Goal: Navigation & Orientation: Find specific page/section

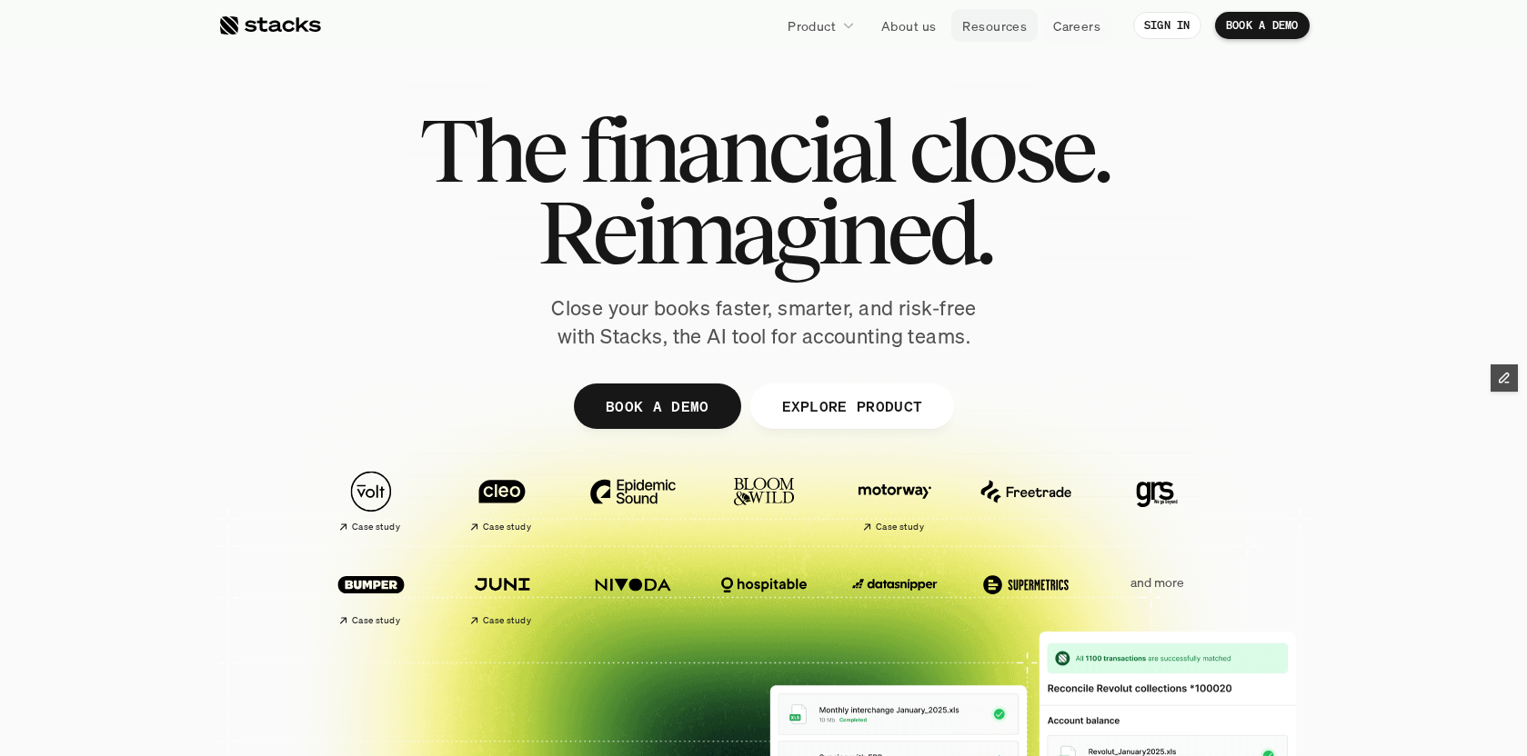
click at [999, 28] on p "Resources" at bounding box center [994, 25] width 65 height 19
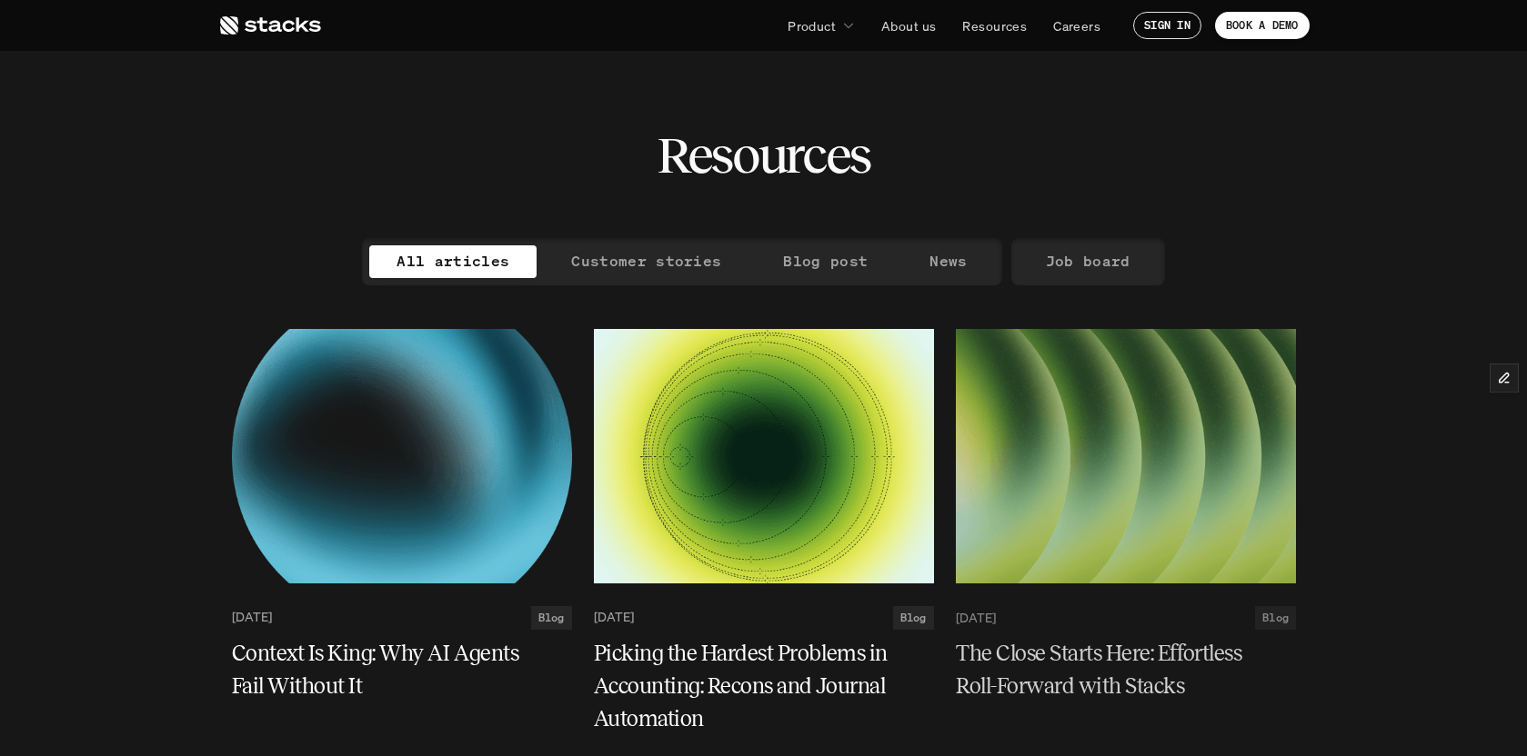
click at [1076, 265] on p "Job board" at bounding box center [1088, 261] width 85 height 26
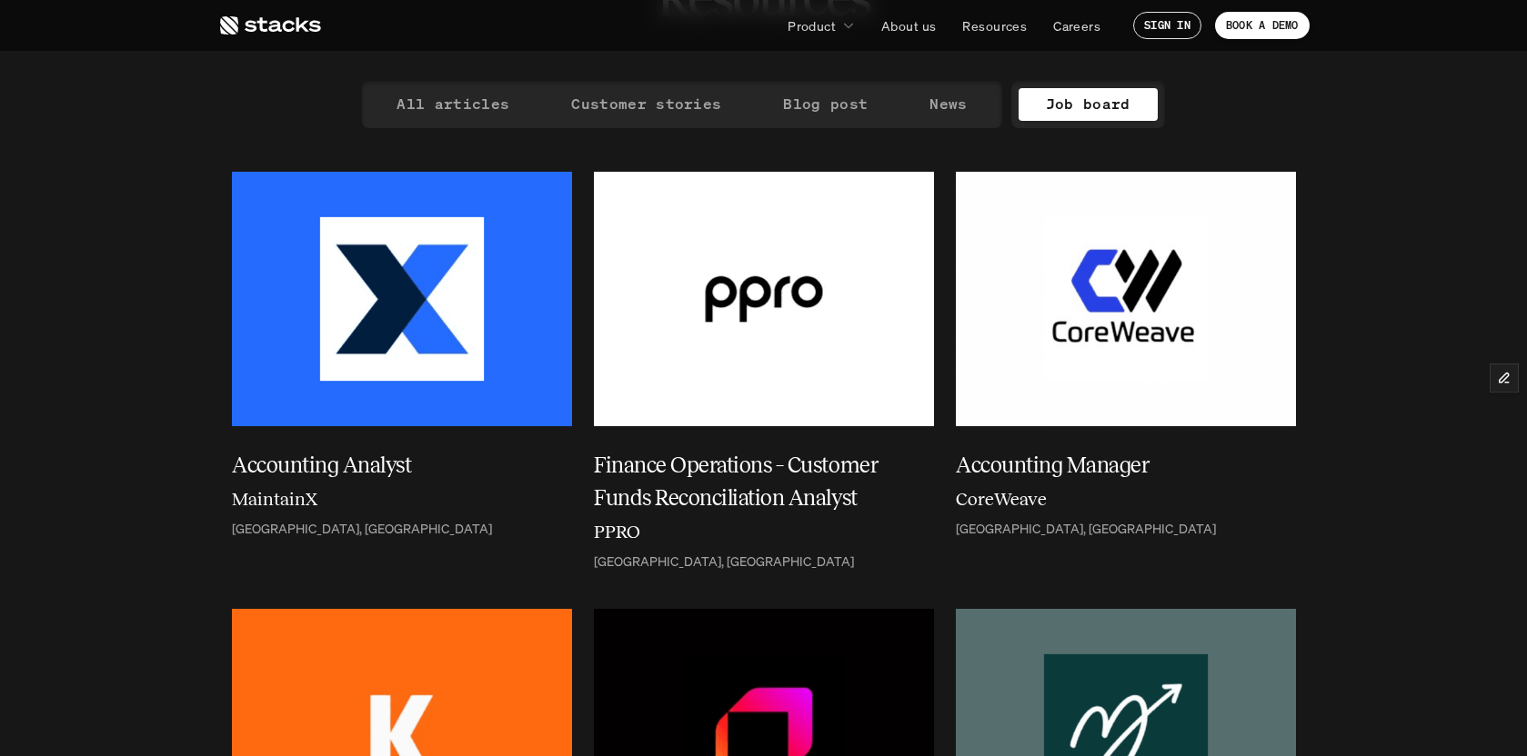
scroll to position [348, 0]
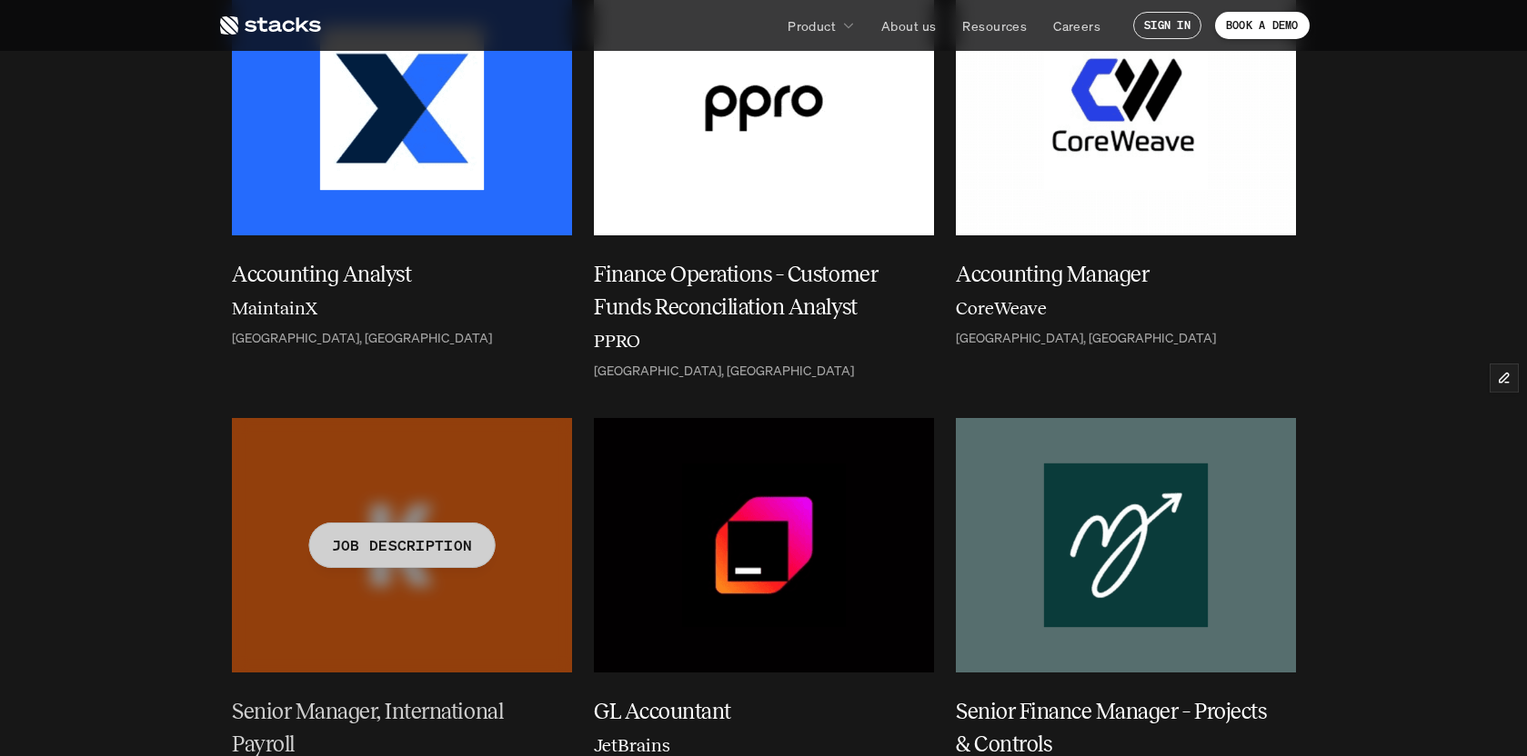
click at [366, 616] on div at bounding box center [402, 545] width 340 height 255
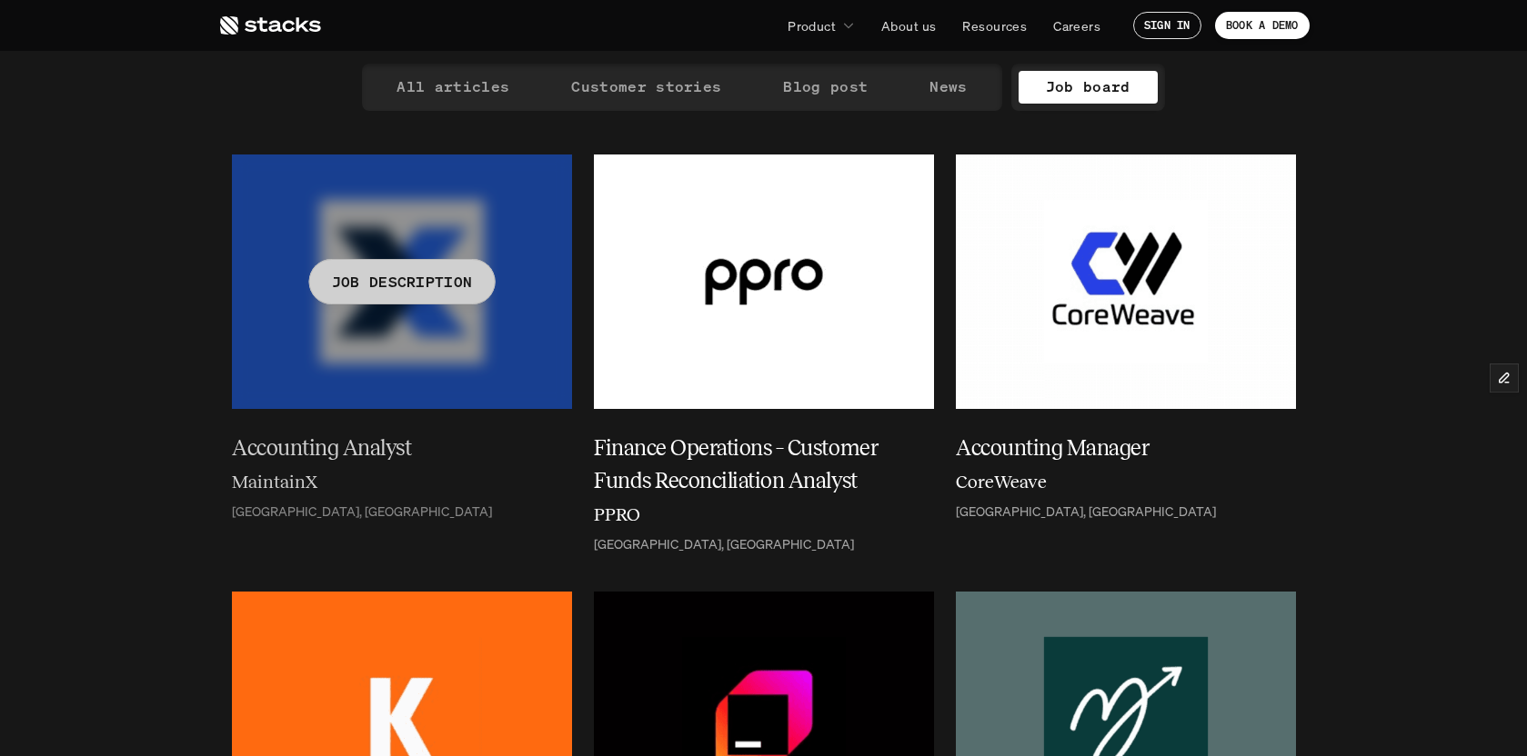
scroll to position [179, 0]
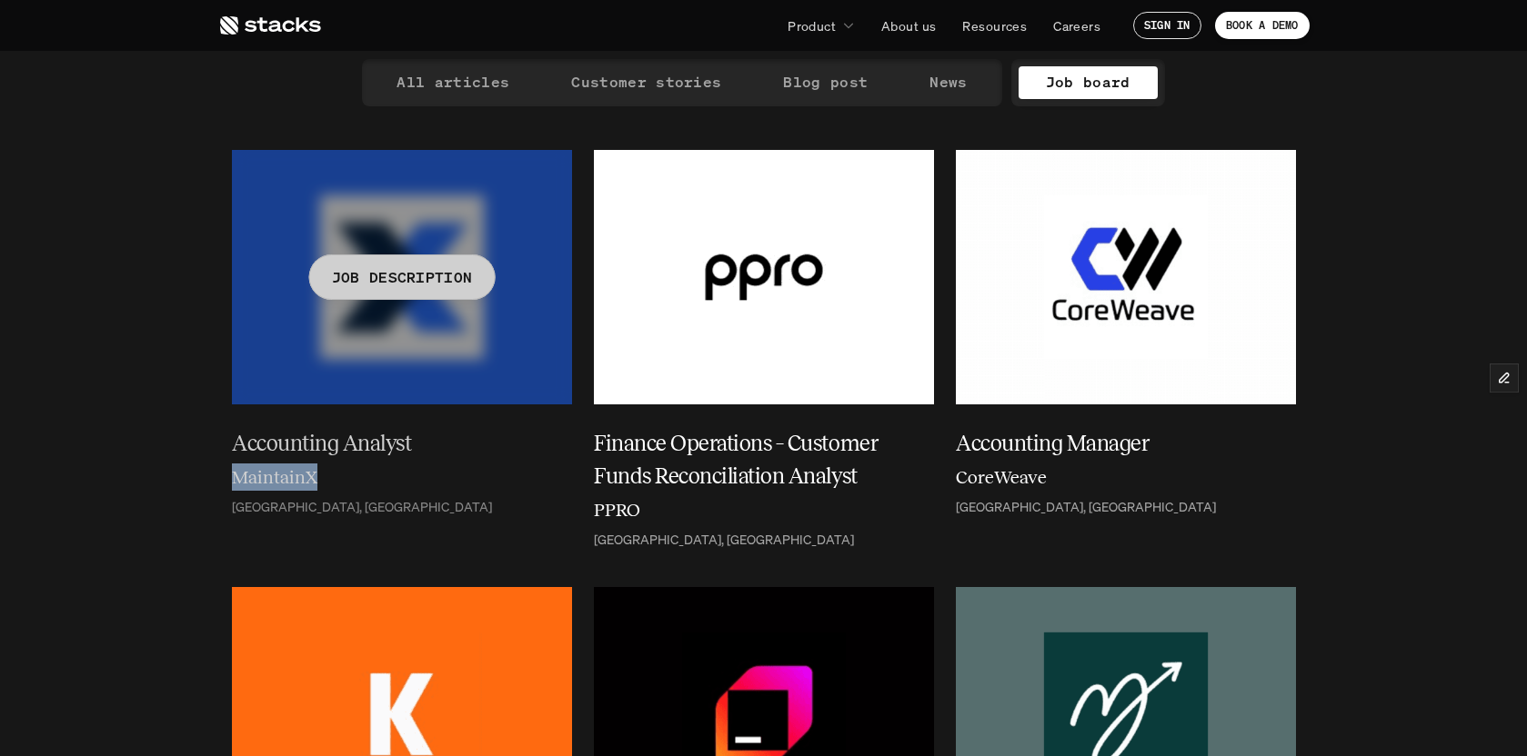
drag, startPoint x: 215, startPoint y: 475, endPoint x: 316, endPoint y: 481, distance: 101.1
copy h6 "MaintainX"
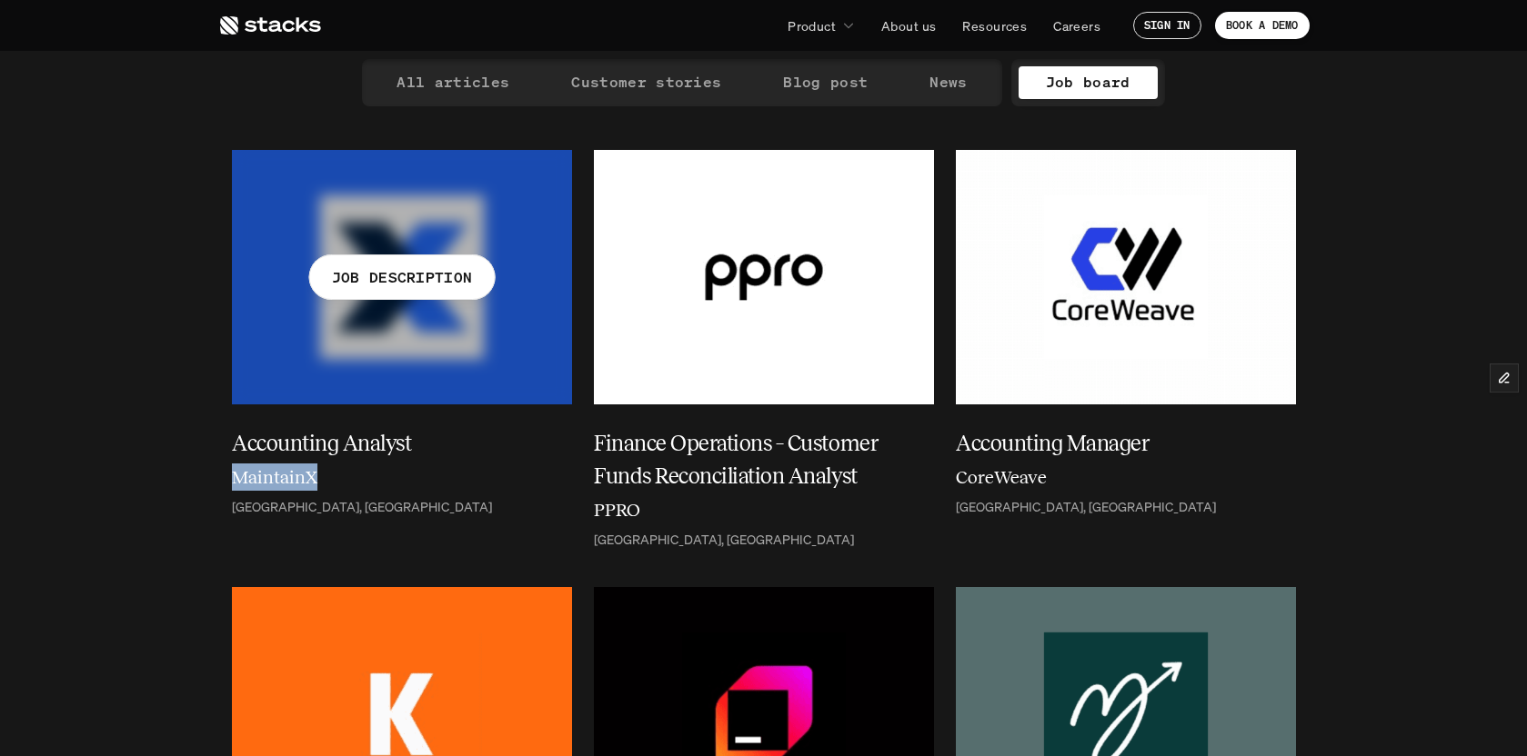
click at [498, 443] on h5 "Accounting Analyst" at bounding box center [391, 443] width 318 height 33
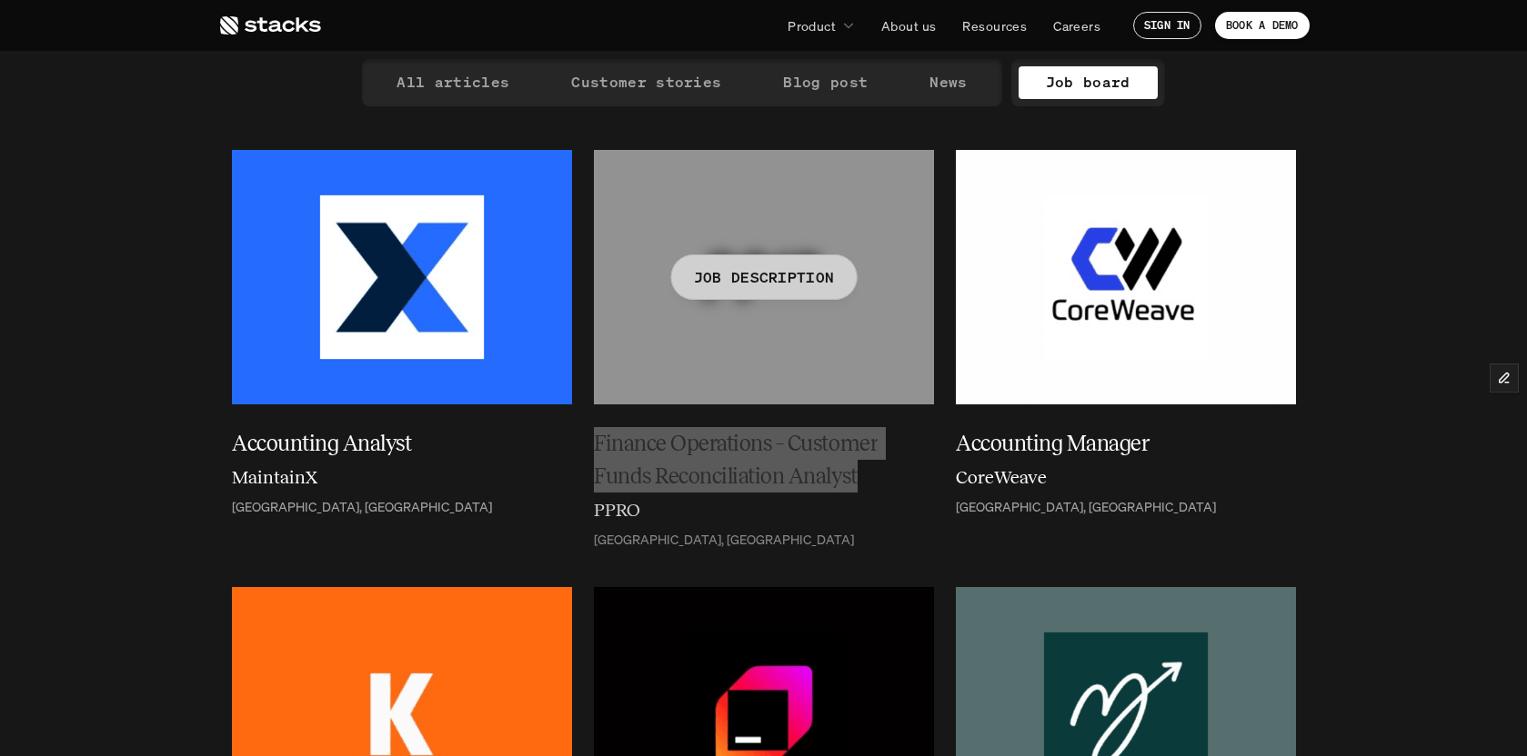
copy h5 "Finance Operations – Customer Funds Reconciliation Analyst"
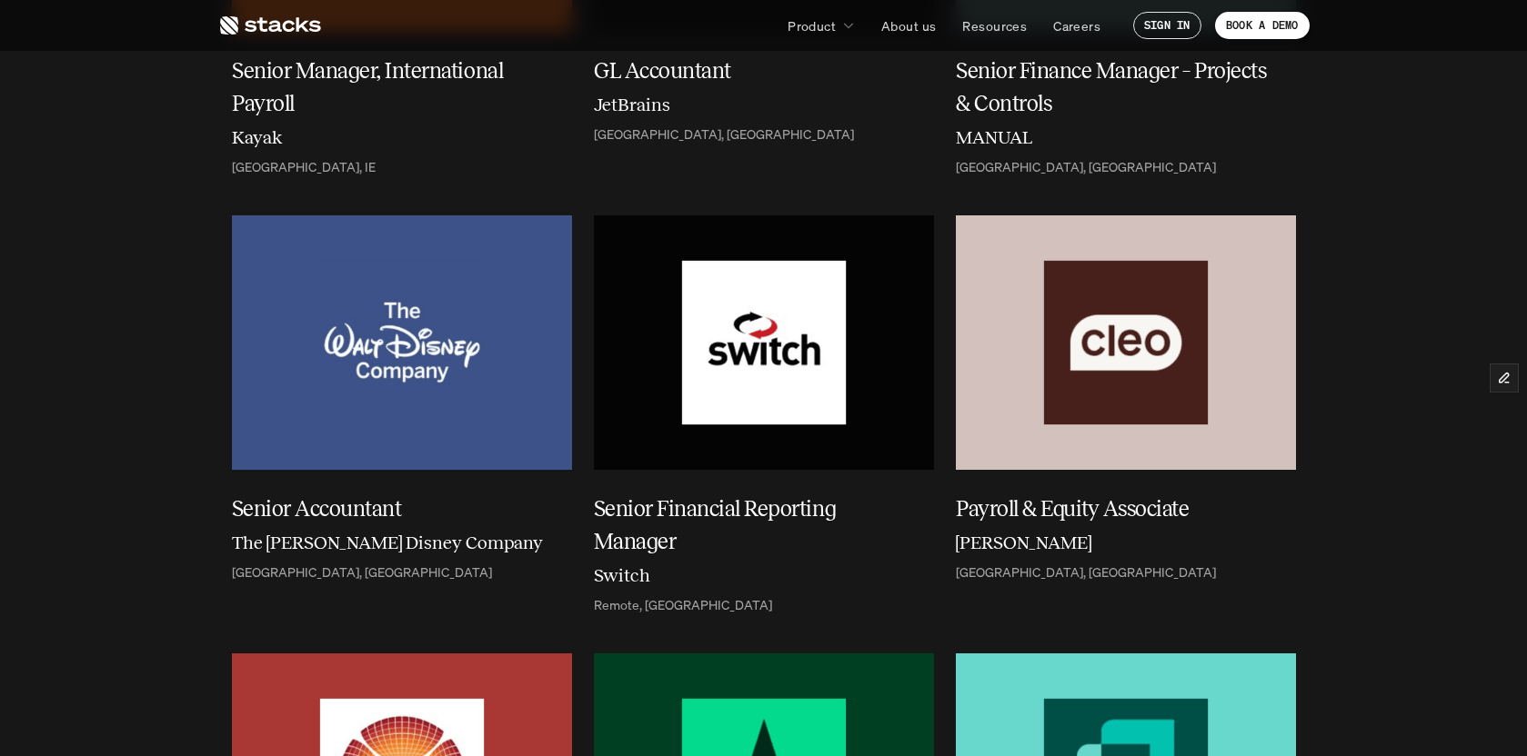
scroll to position [369, 0]
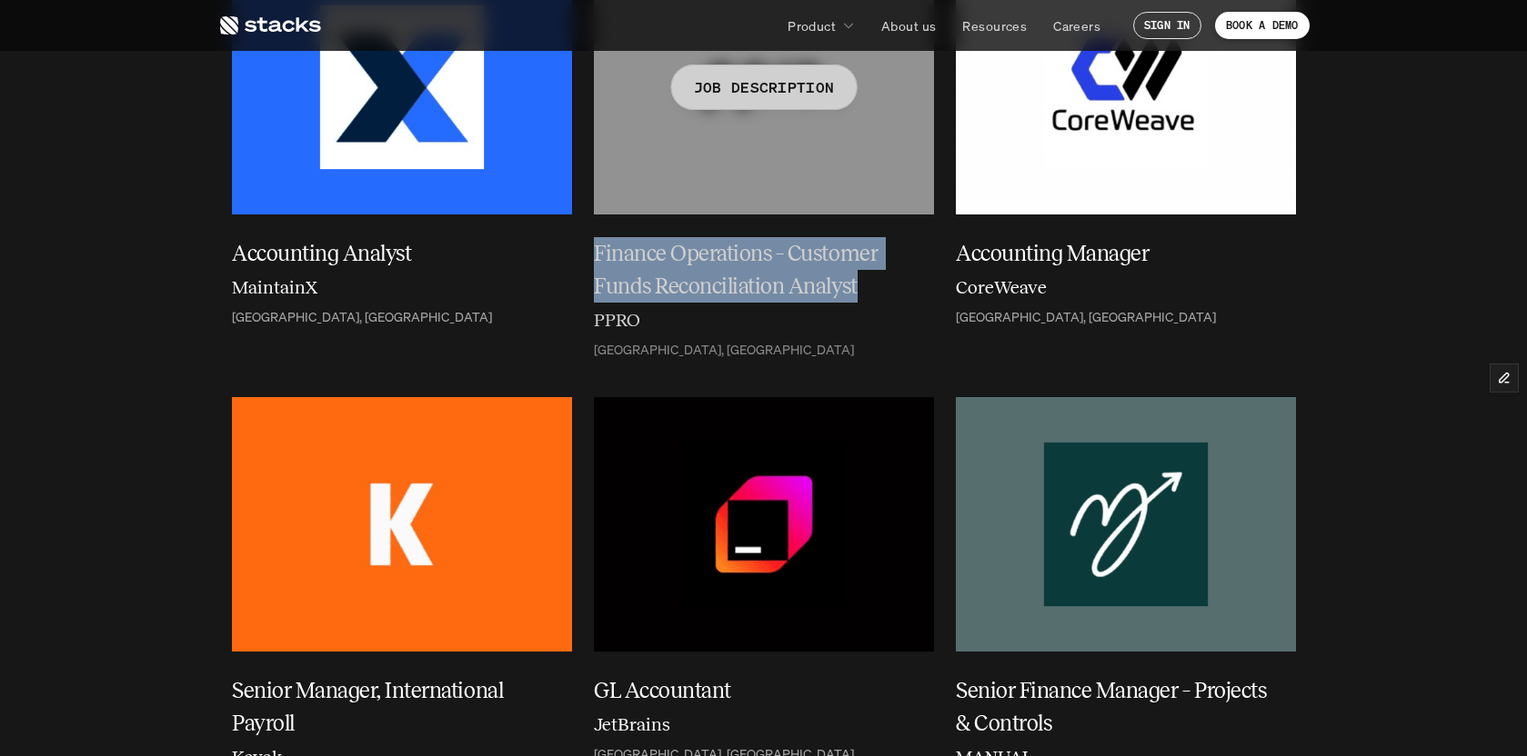
copy h5 "Finance Operations – Customer Funds Reconciliation Analyst"
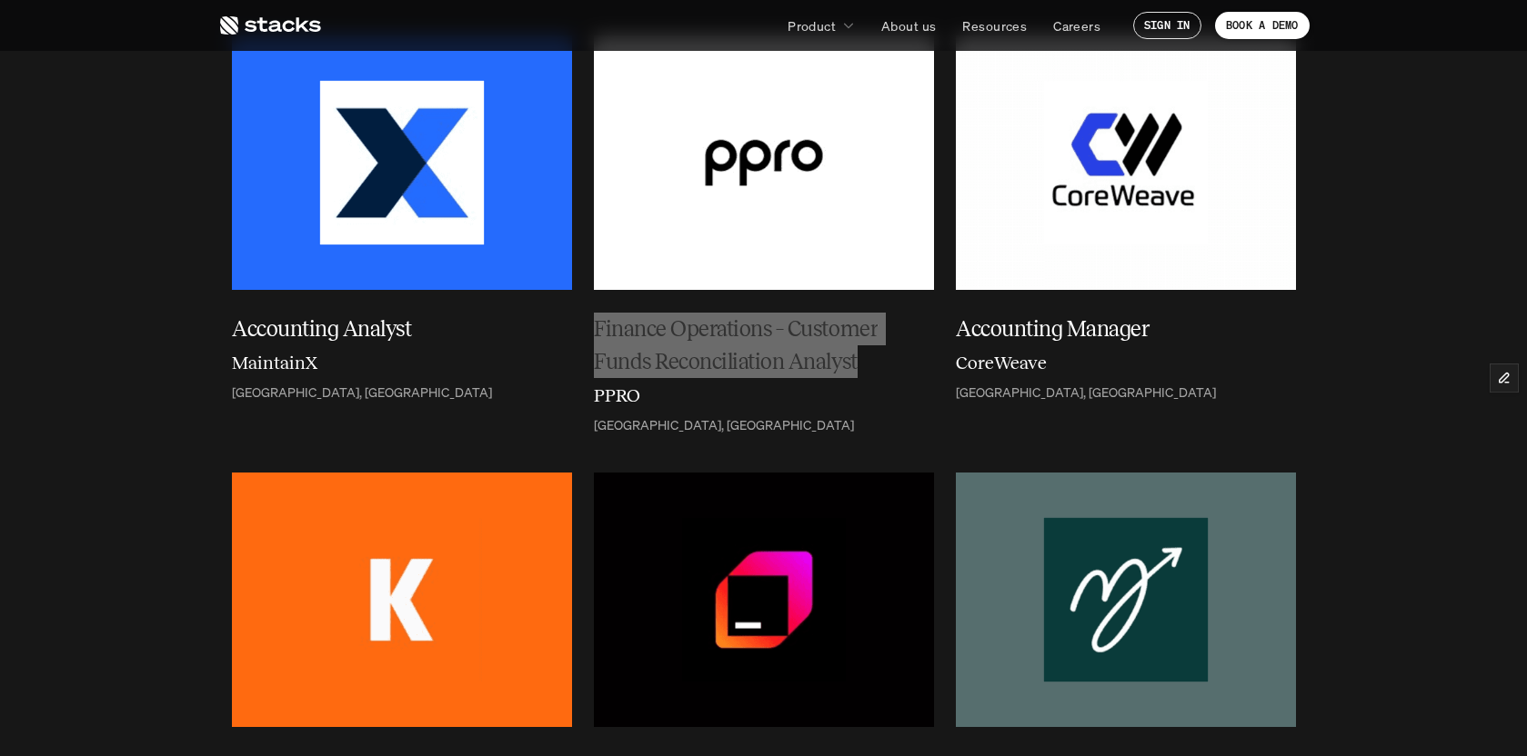
scroll to position [219, 0]
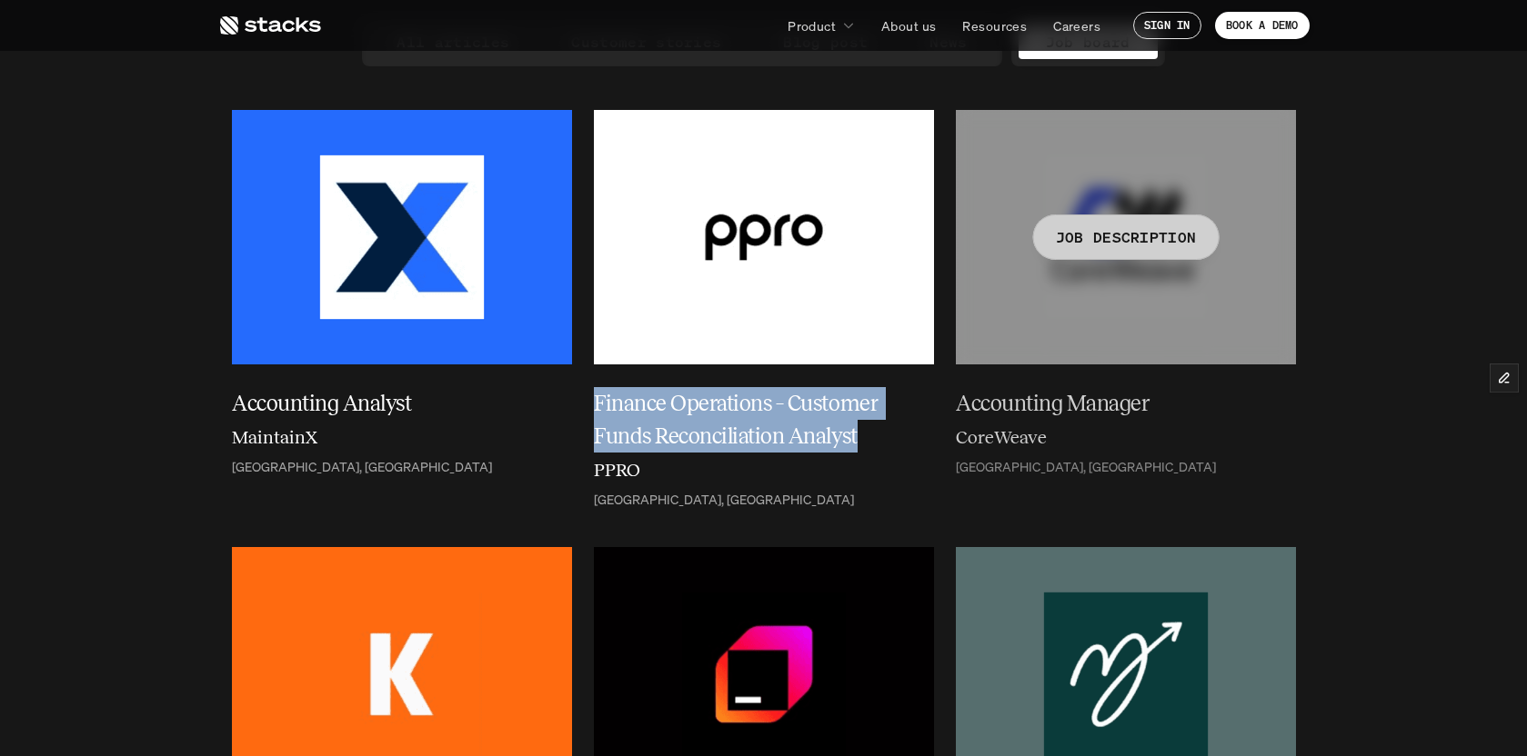
click at [957, 402] on h5 "Accounting Manager" at bounding box center [1115, 403] width 318 height 33
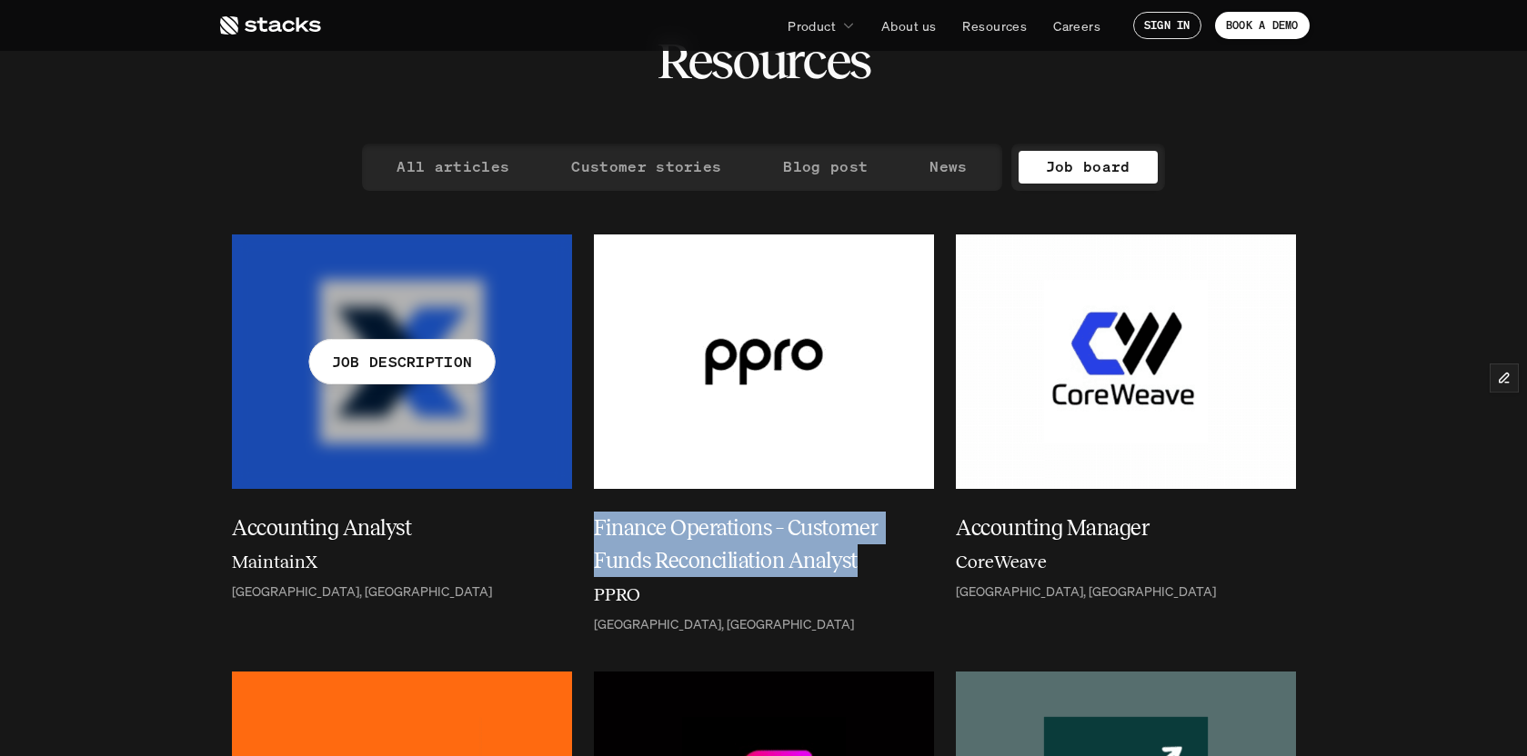
scroll to position [64, 0]
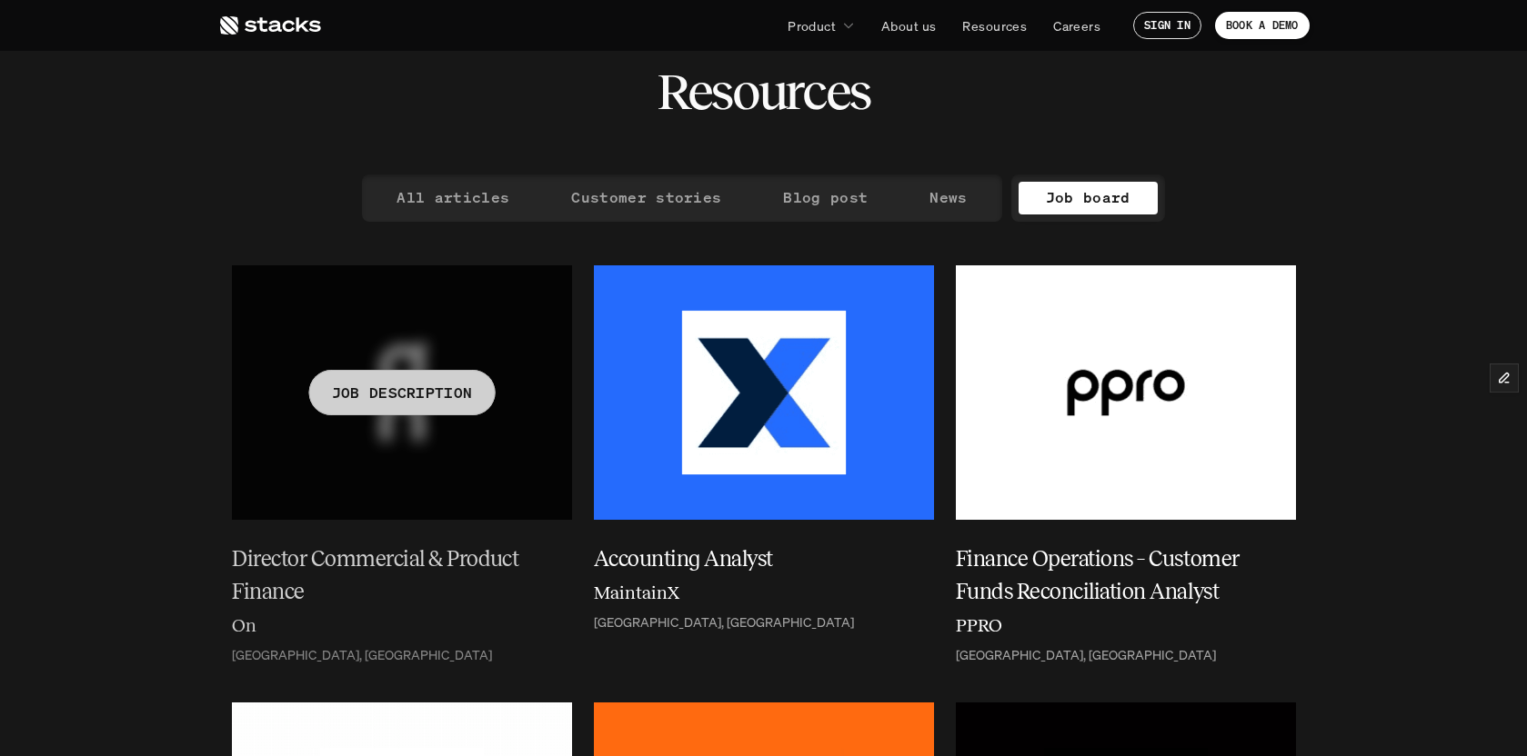
drag, startPoint x: 232, startPoint y: 553, endPoint x: 345, endPoint y: 595, distance: 120.2
click at [345, 596] on h5 "Director Commercial & Product Finance" at bounding box center [391, 575] width 318 height 65
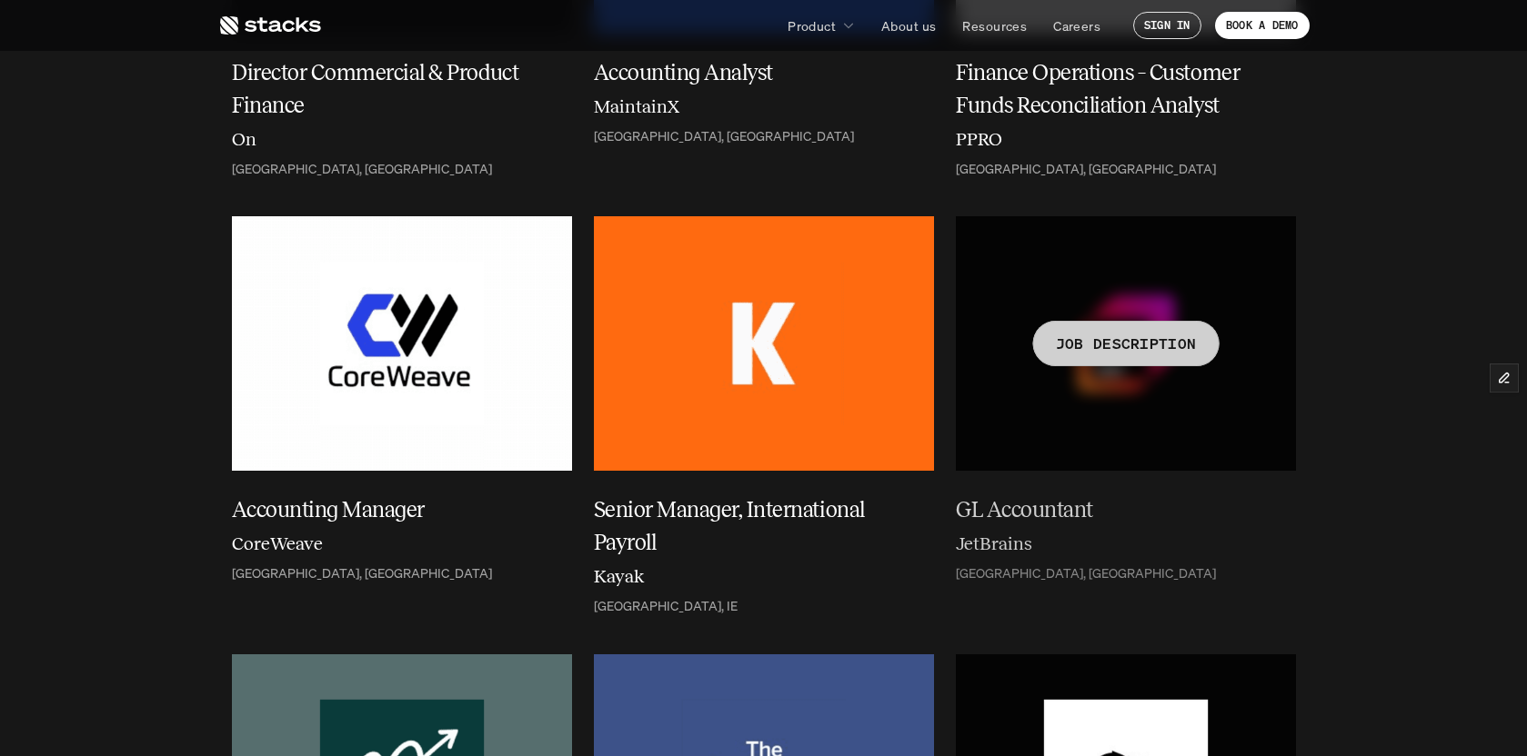
scroll to position [556, 0]
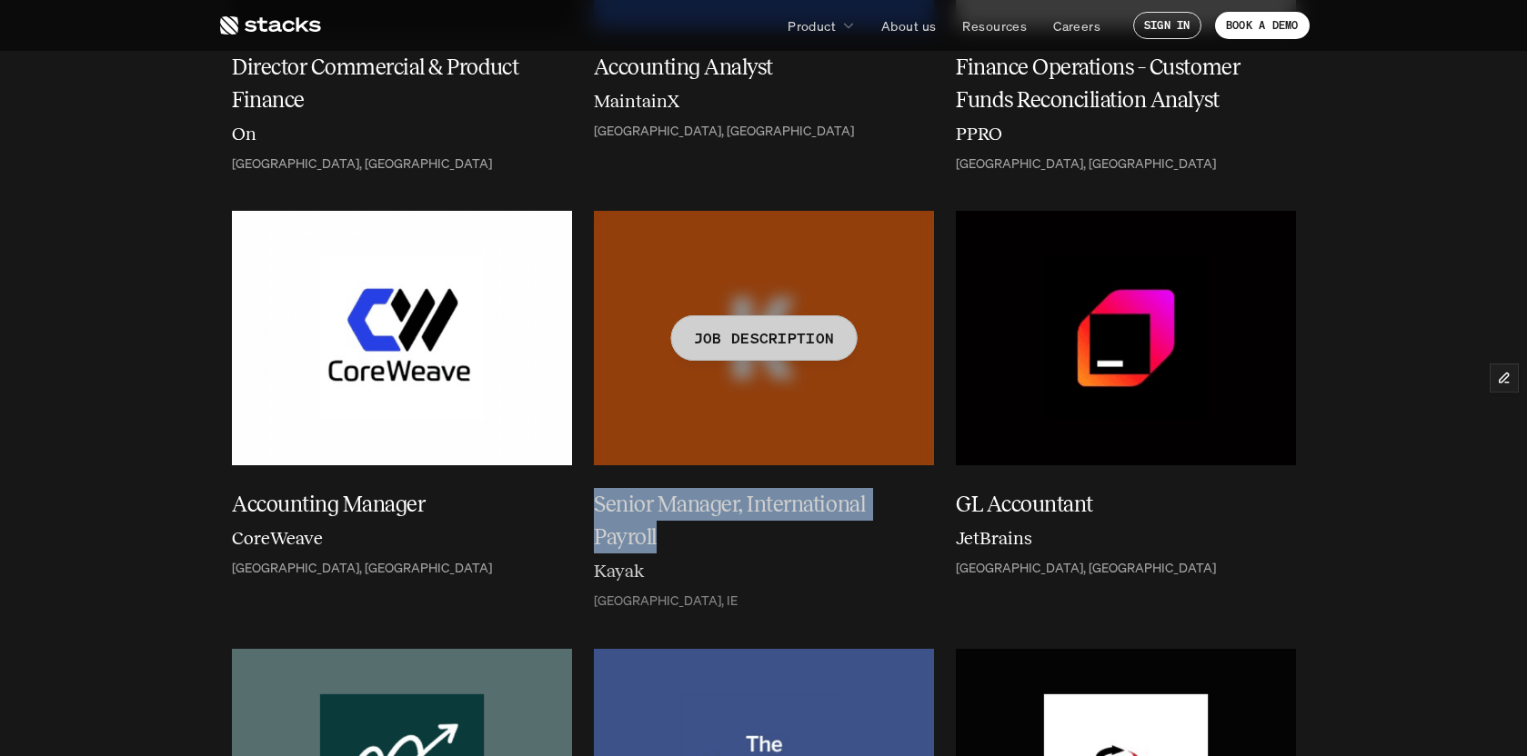
drag, startPoint x: 595, startPoint y: 501, endPoint x: 680, endPoint y: 531, distance: 90.6
copy h5 "Senior Manager, International Payroll"
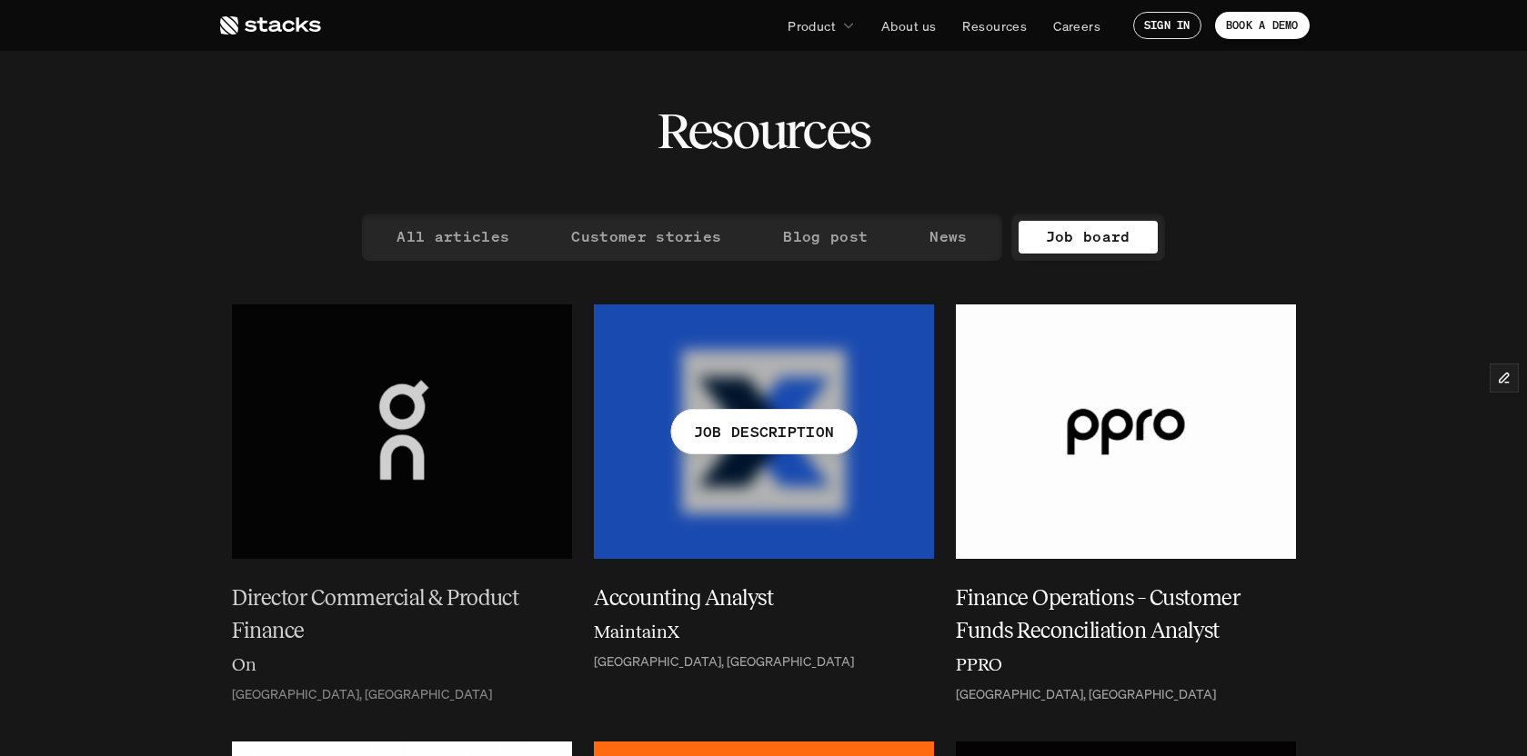
scroll to position [0, 0]
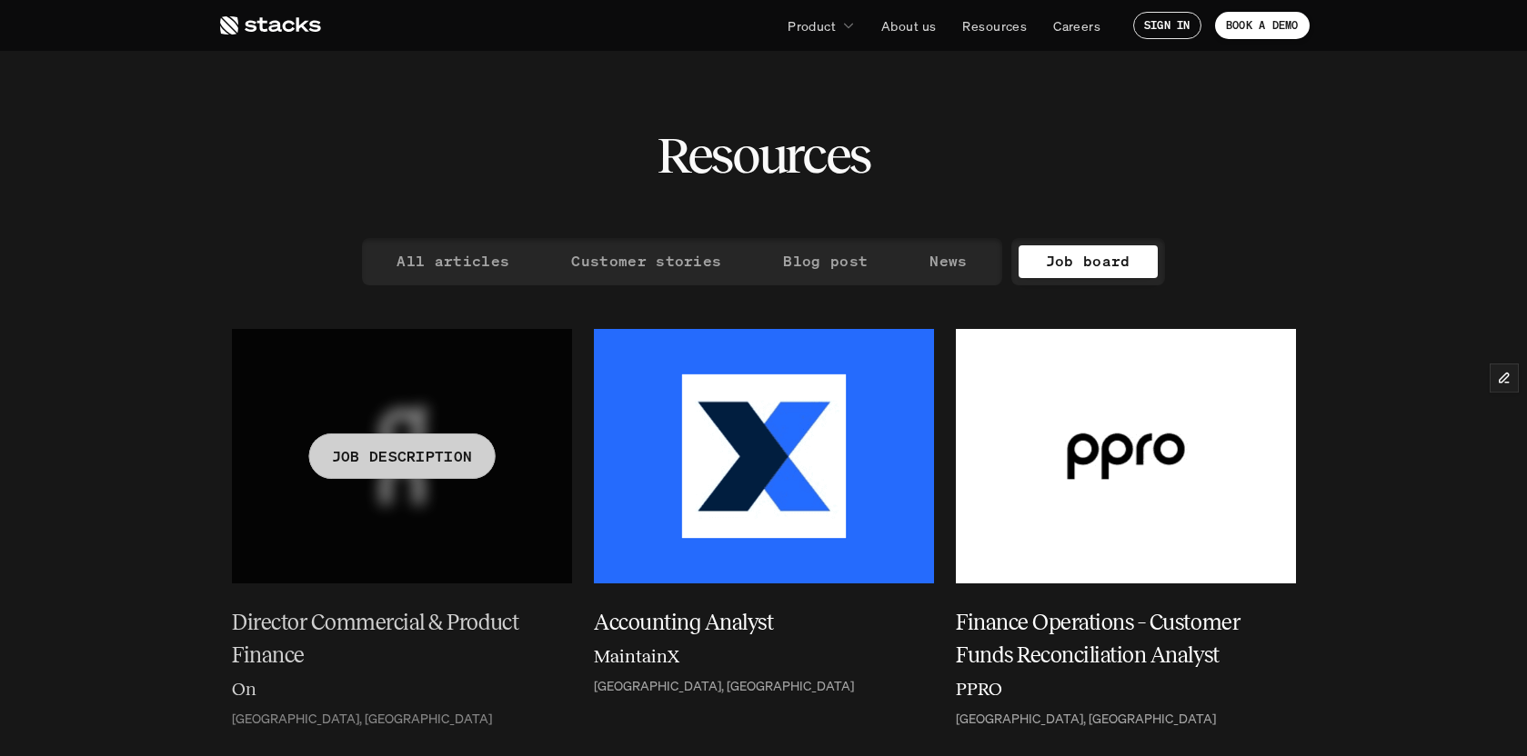
click at [454, 390] on div at bounding box center [402, 456] width 340 height 255
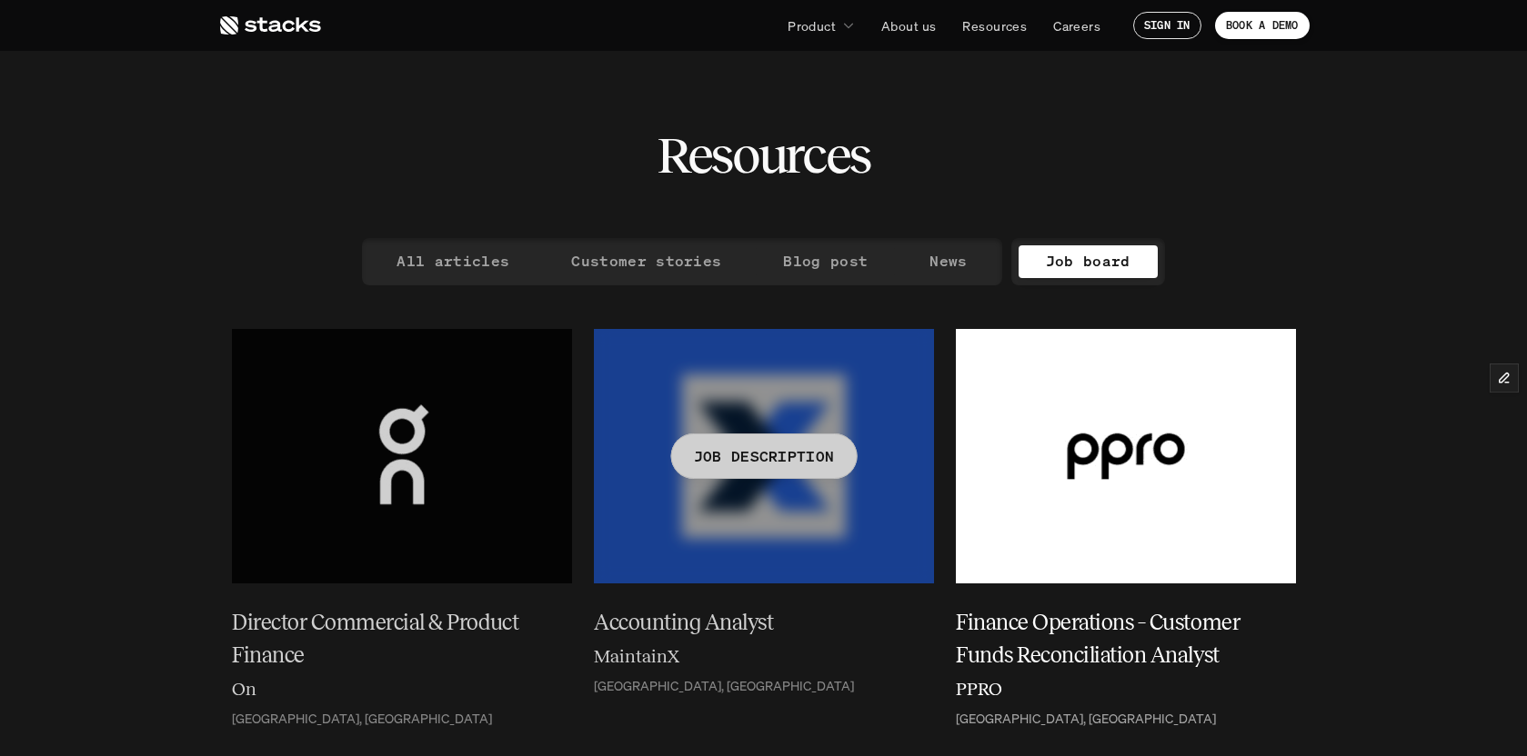
click at [791, 467] on p "JOB DESCRIPTION" at bounding box center [763, 456] width 141 height 26
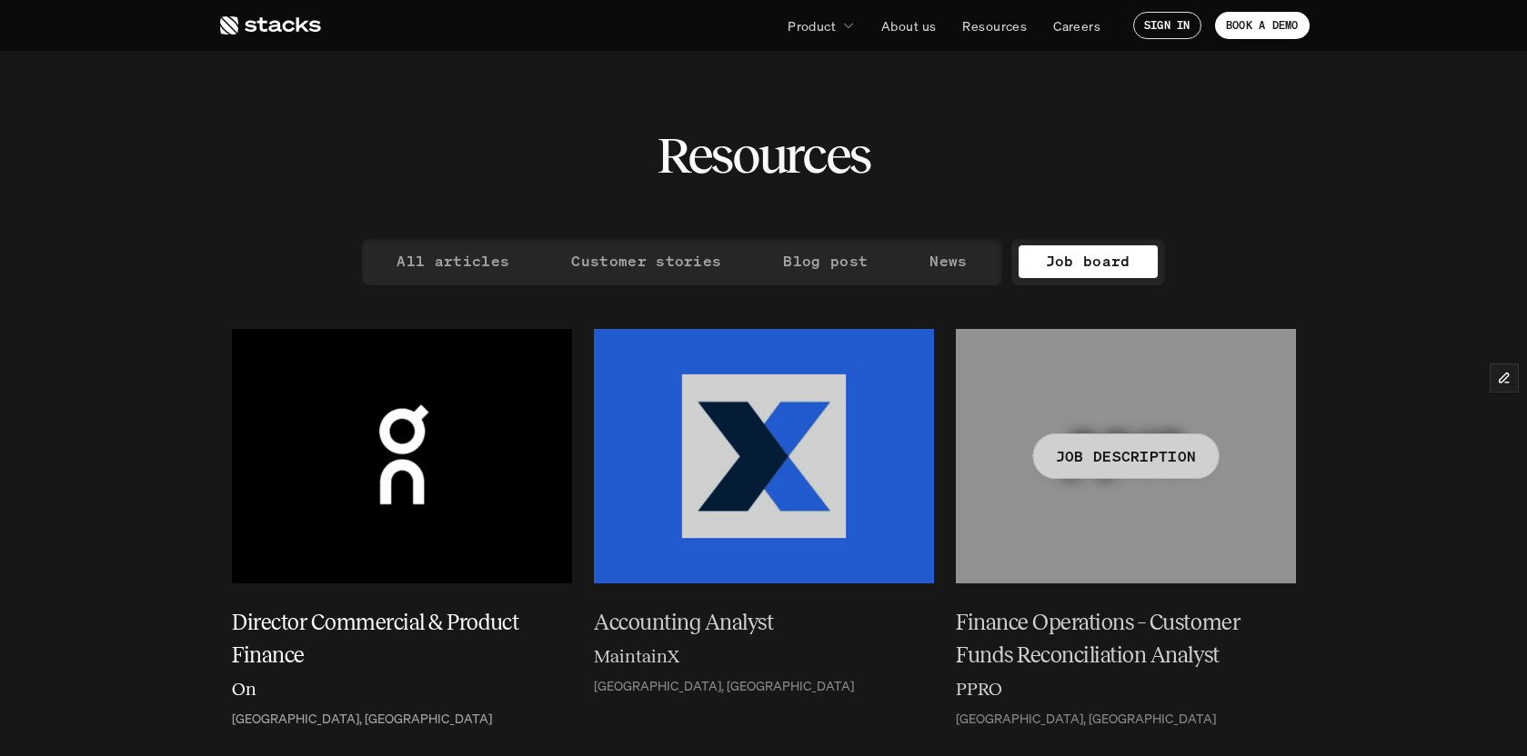
click at [1136, 484] on div at bounding box center [1126, 456] width 340 height 255
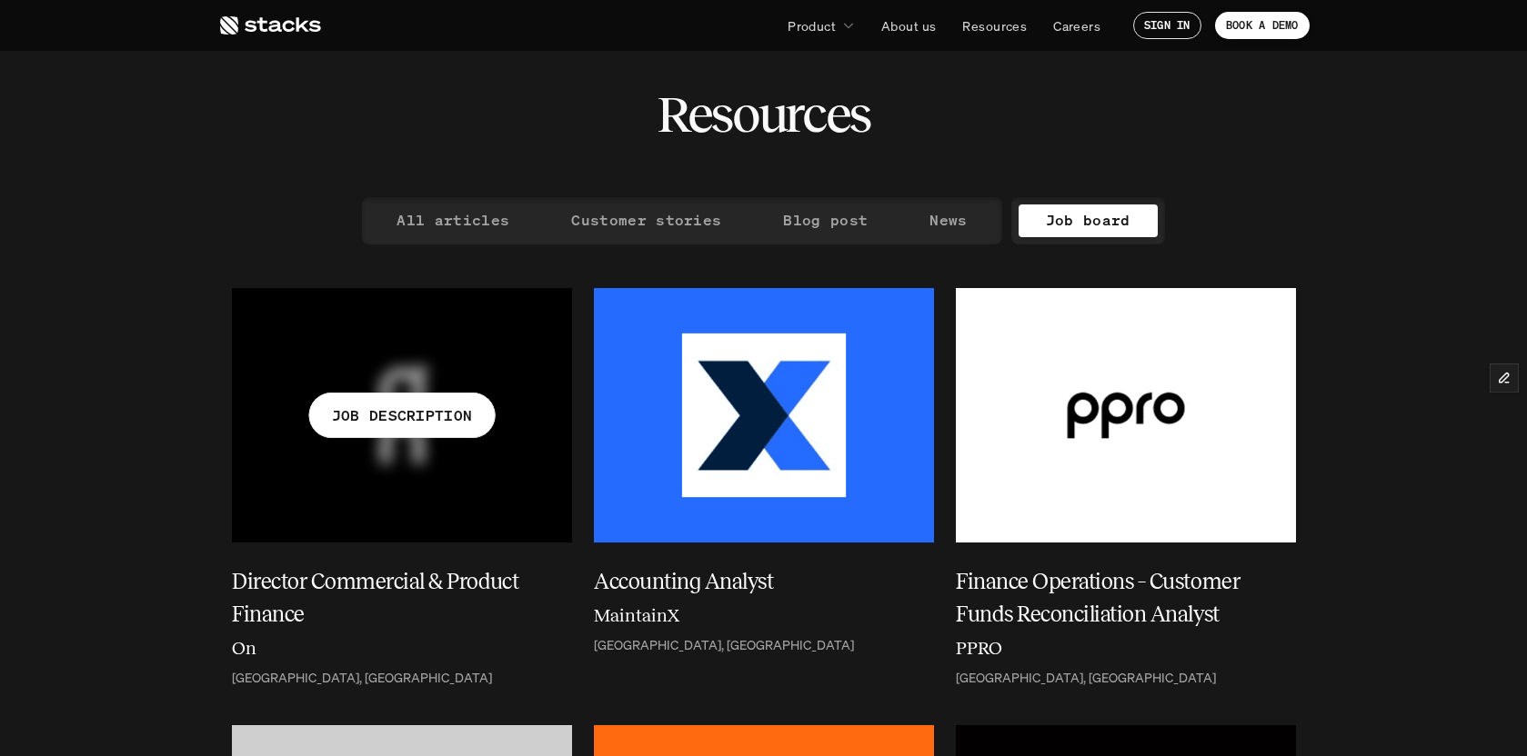
scroll to position [283, 0]
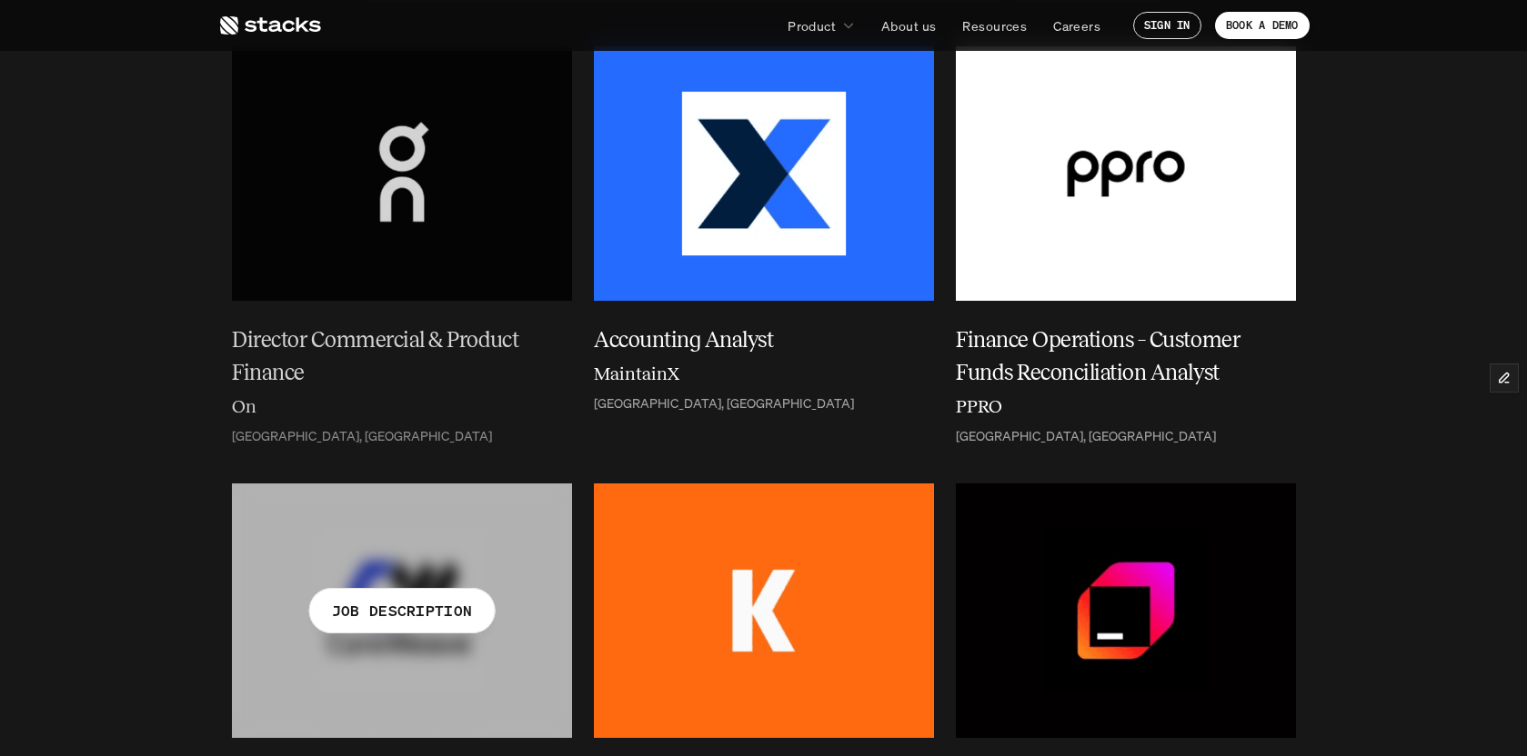
click at [385, 627] on div "JOB DESCRIPTION" at bounding box center [401, 610] width 186 height 45
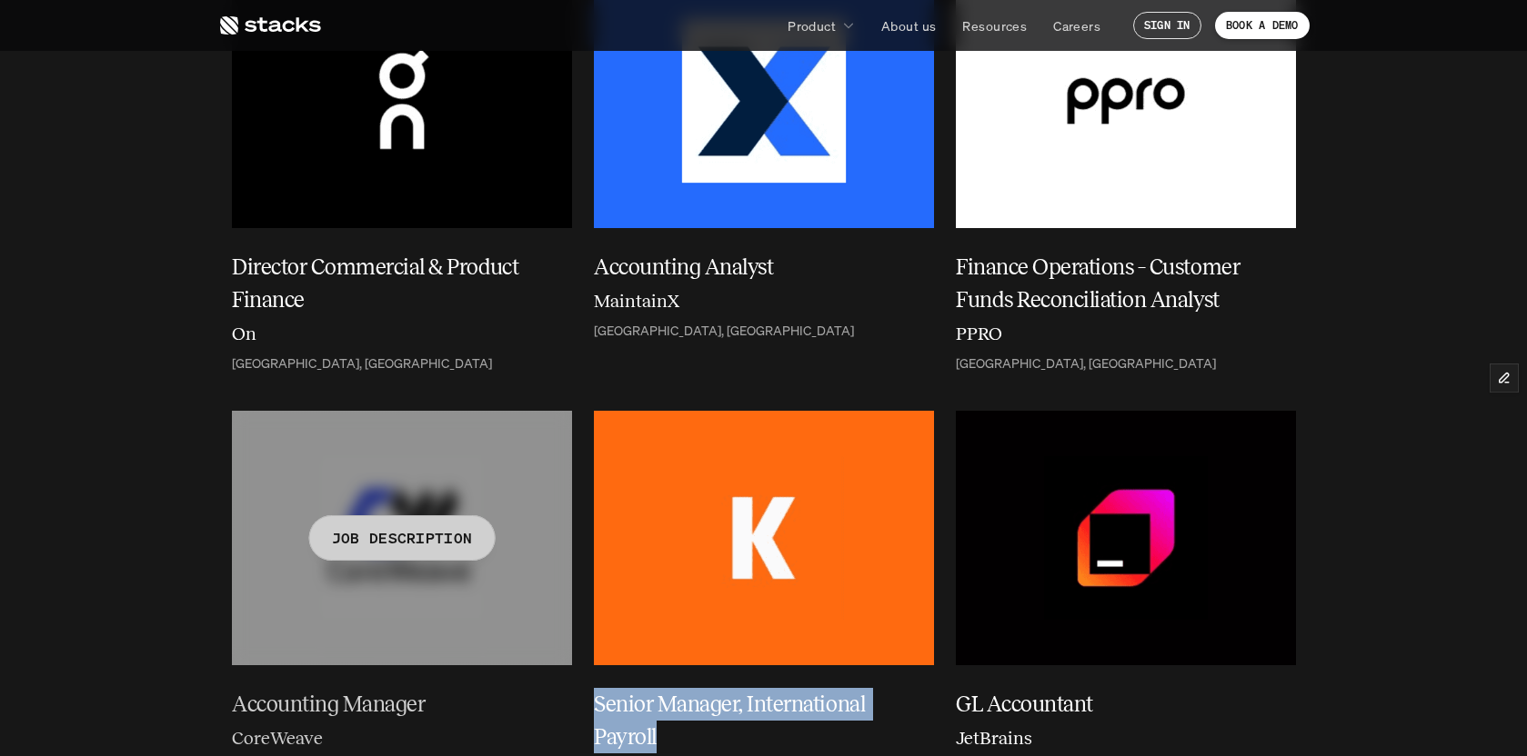
scroll to position [431, 0]
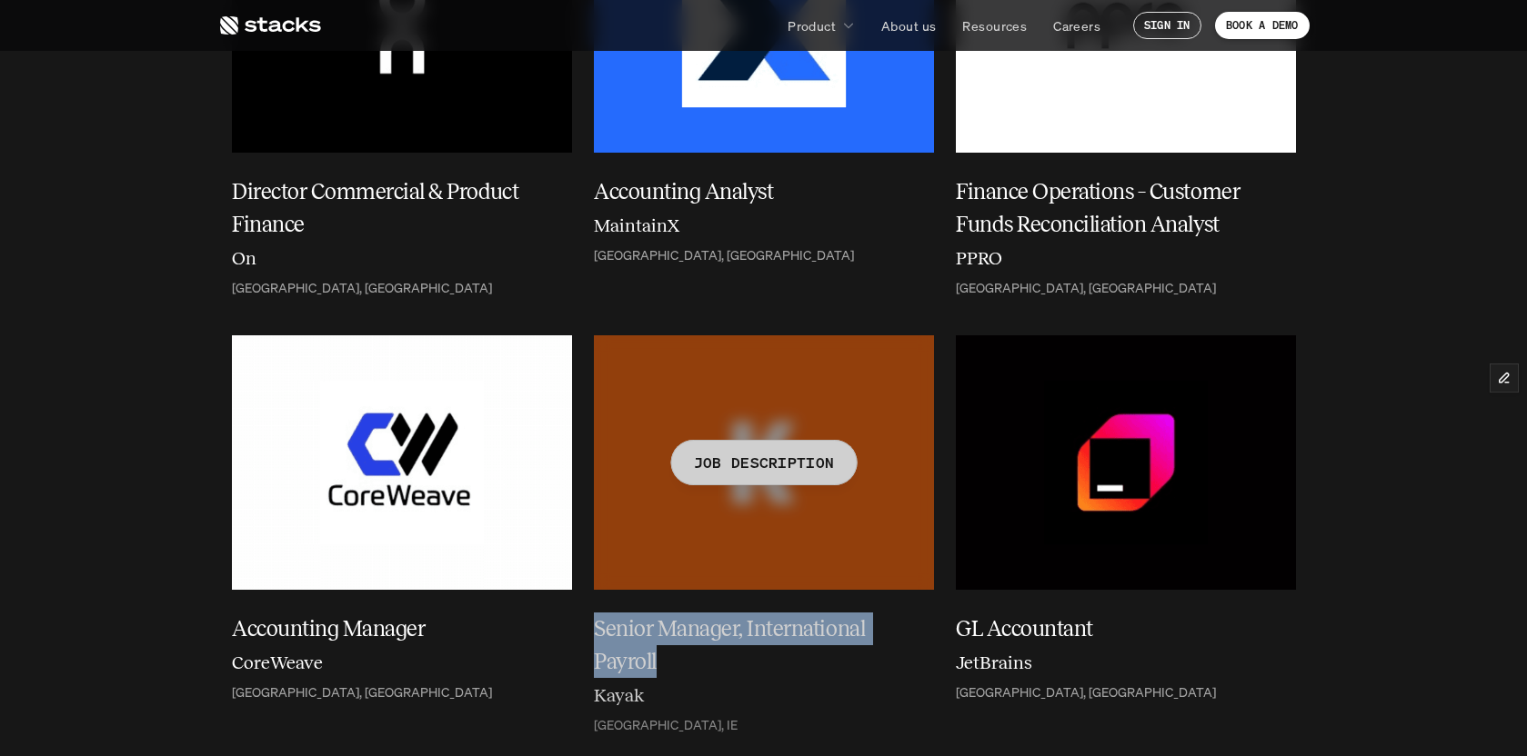
click at [727, 494] on div at bounding box center [764, 462] width 340 height 255
